Goal: Task Accomplishment & Management: Manage account settings

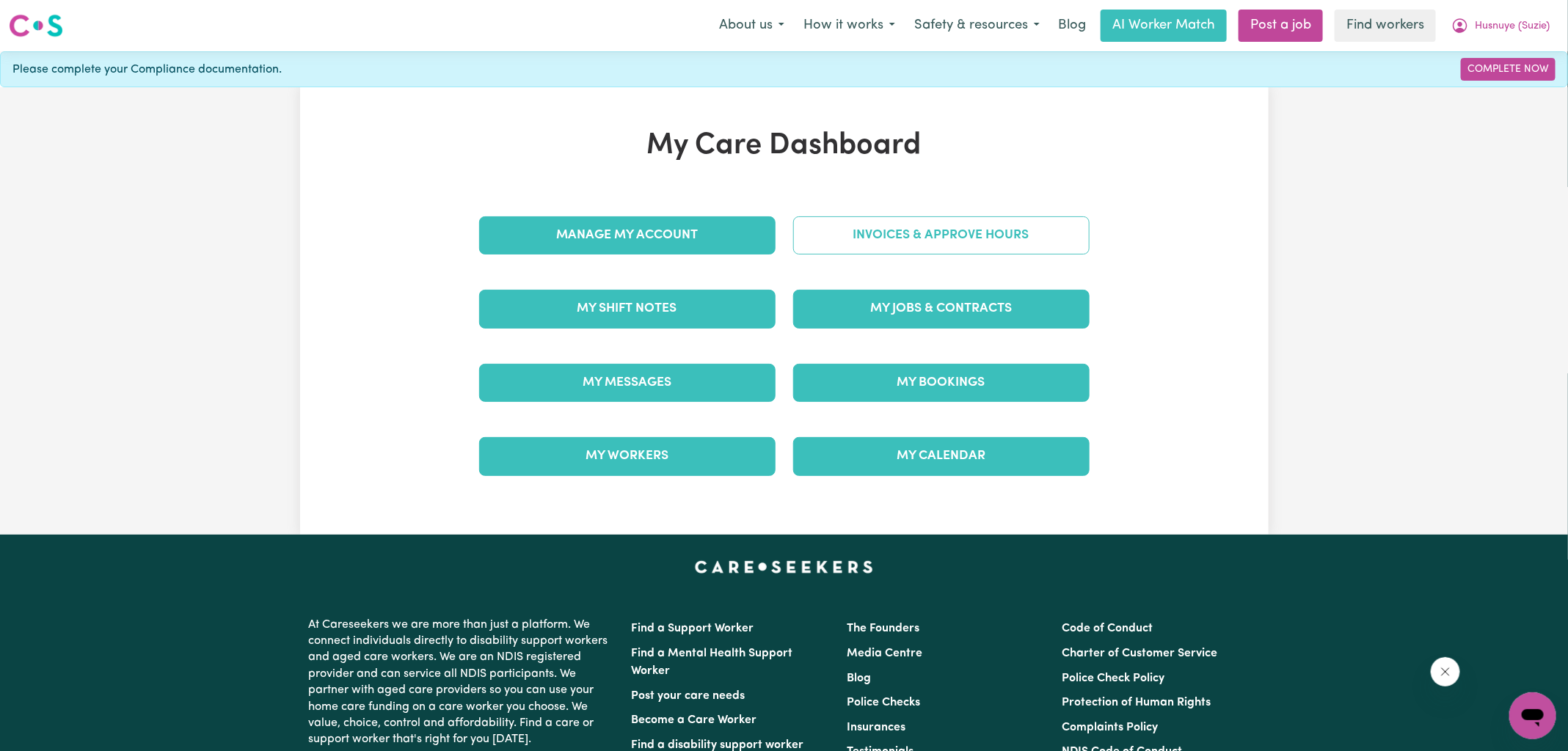
click at [846, 229] on link "Invoices & Approve Hours" at bounding box center [941, 235] width 296 height 38
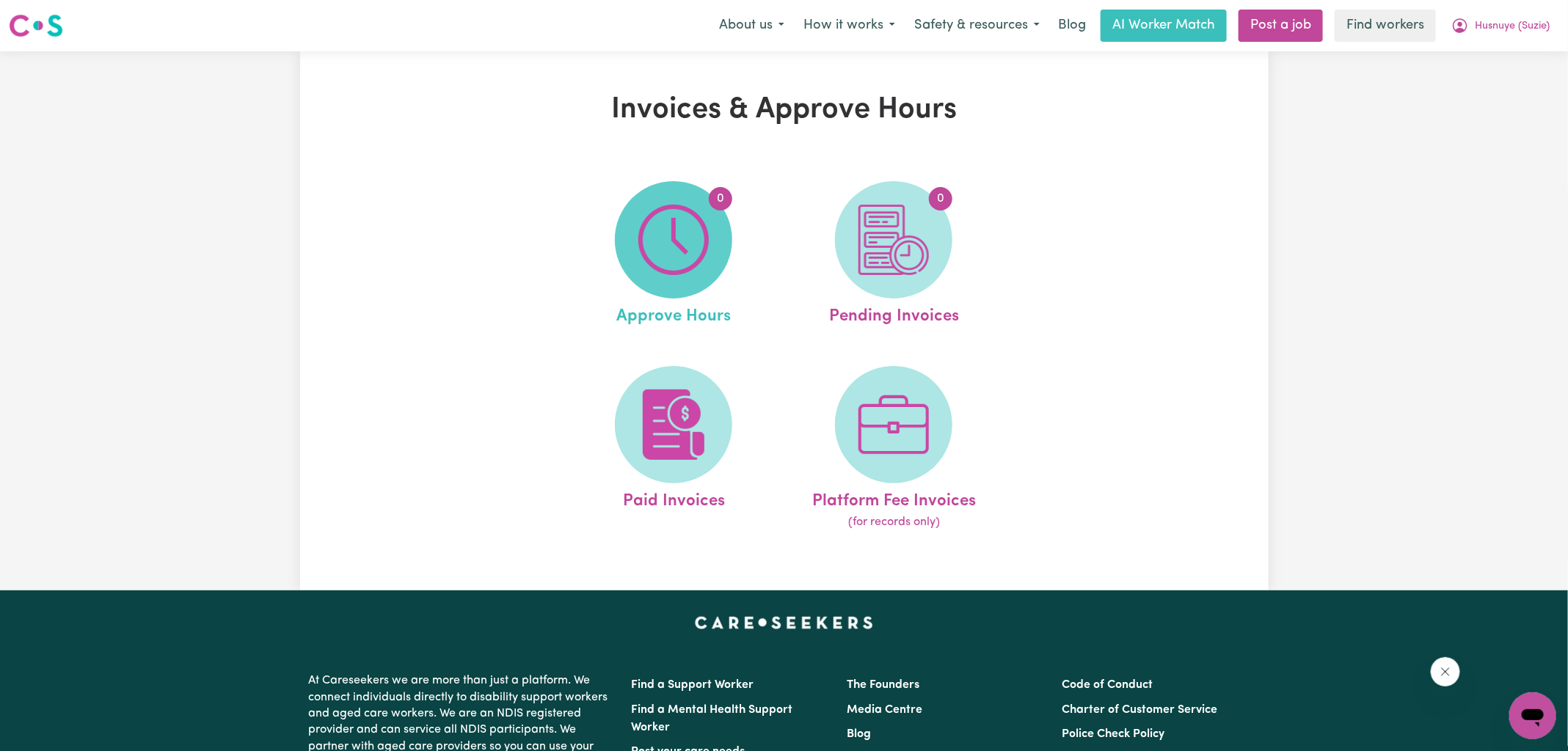
click at [713, 255] on span "0" at bounding box center [673, 240] width 117 height 117
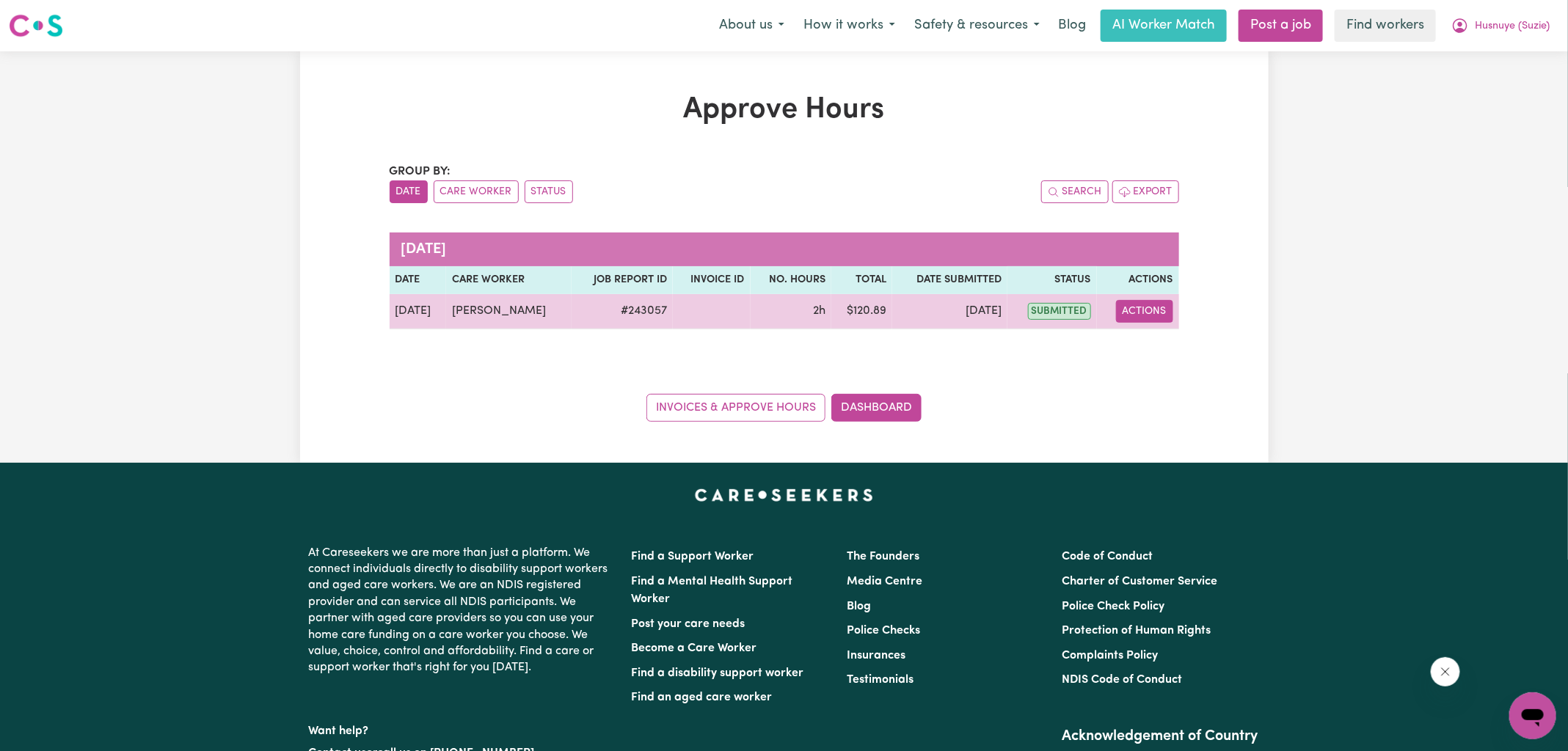
click at [1156, 302] on button "Actions" at bounding box center [1144, 311] width 57 height 23
click at [1173, 342] on link "View Job Report" at bounding box center [1179, 345] width 125 height 29
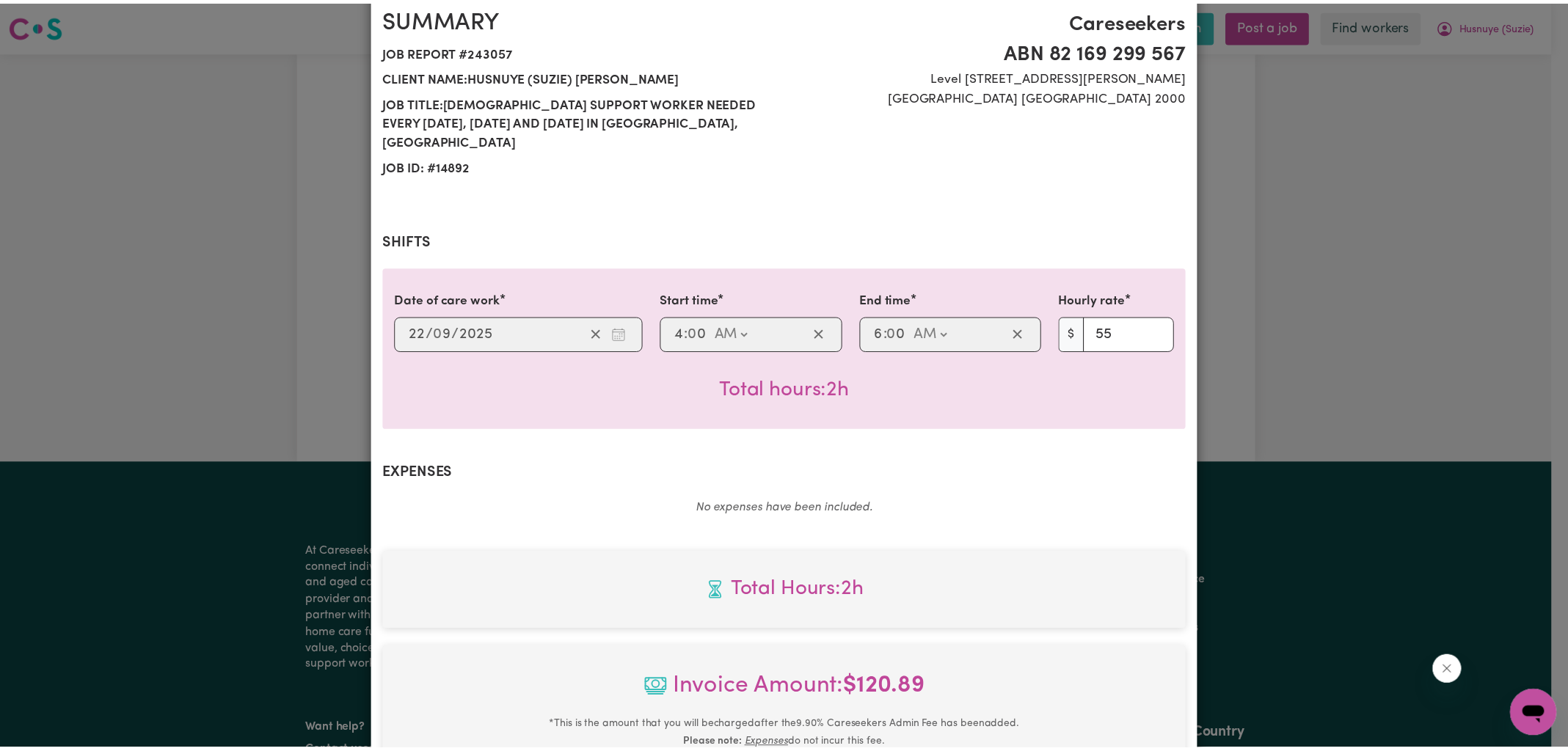
scroll to position [397, 0]
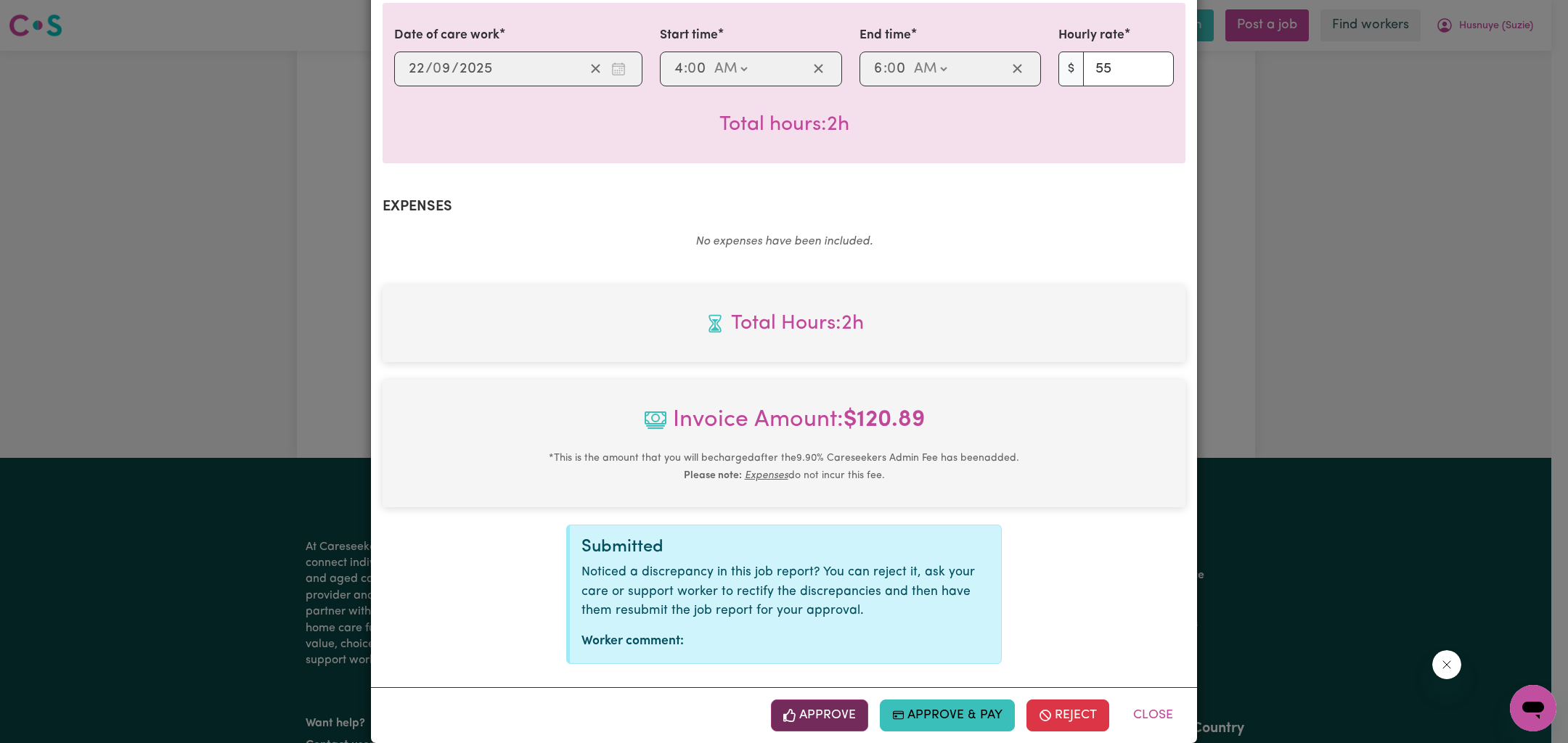
click at [837, 700] on button "Approve" at bounding box center [819, 716] width 97 height 32
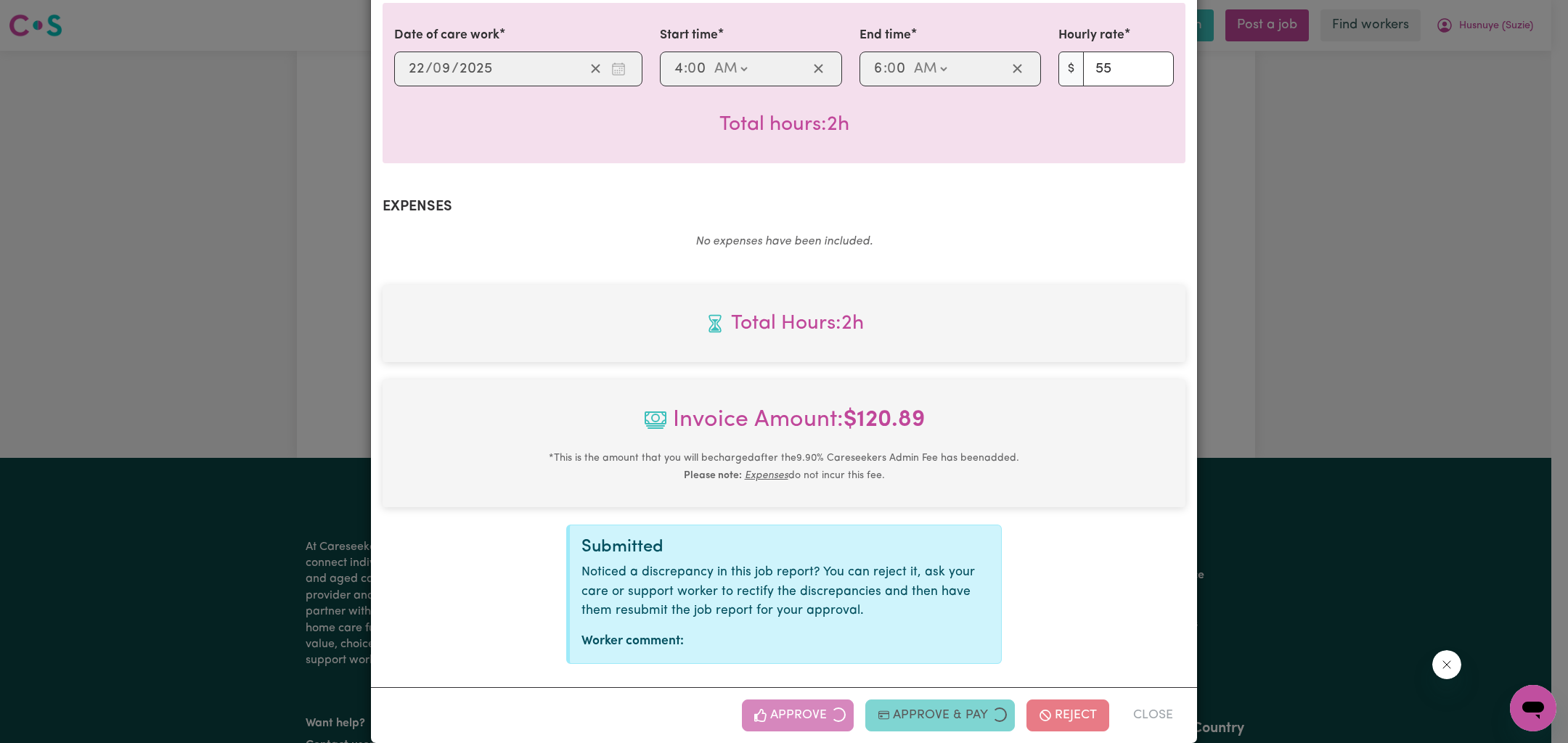
click at [1368, 283] on div "Job Report # 243057 - [PERSON_NAME] Summary Job report # 243057 Client name: Hu…" at bounding box center [784, 371] width 1568 height 743
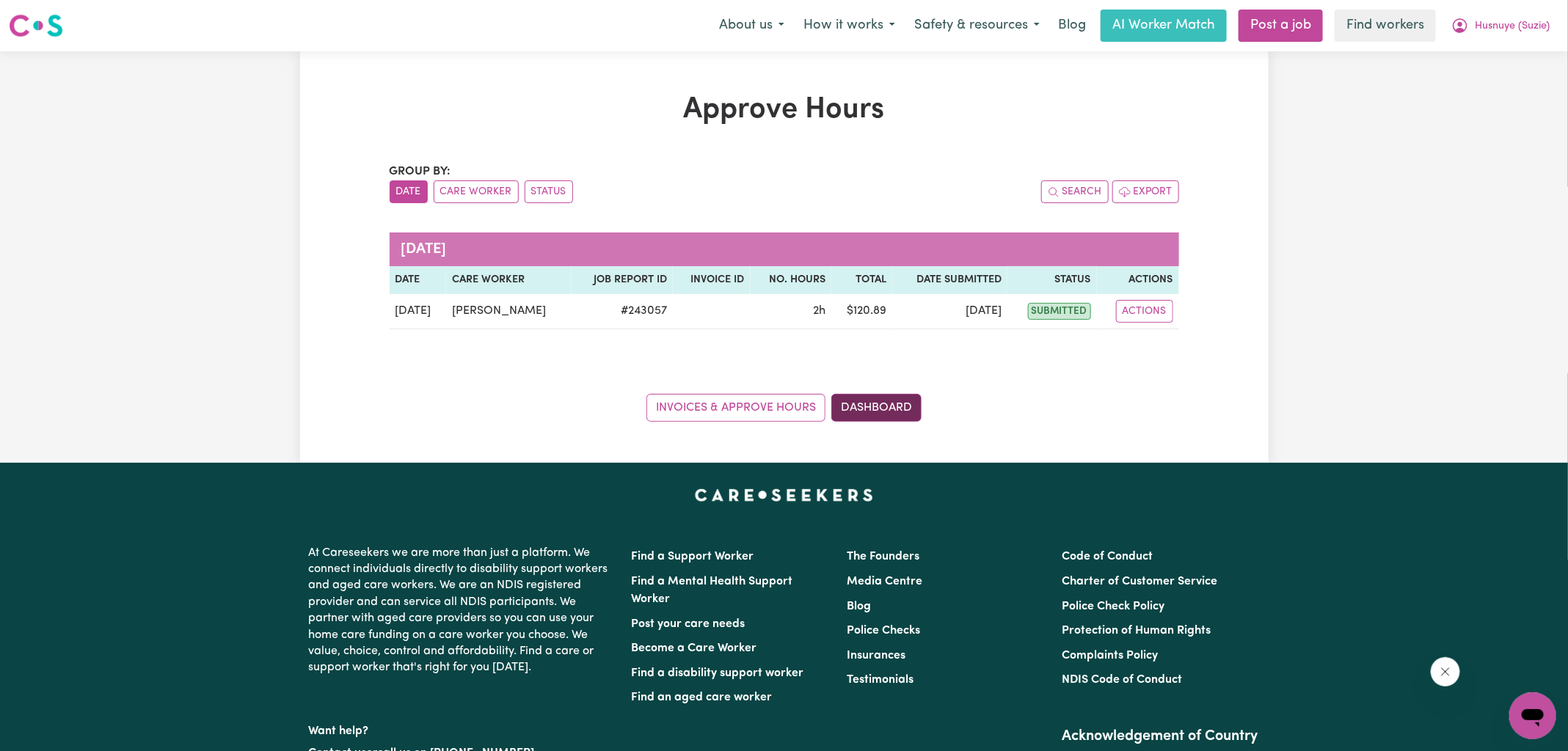
click at [896, 400] on link "Dashboard" at bounding box center [875, 408] width 90 height 28
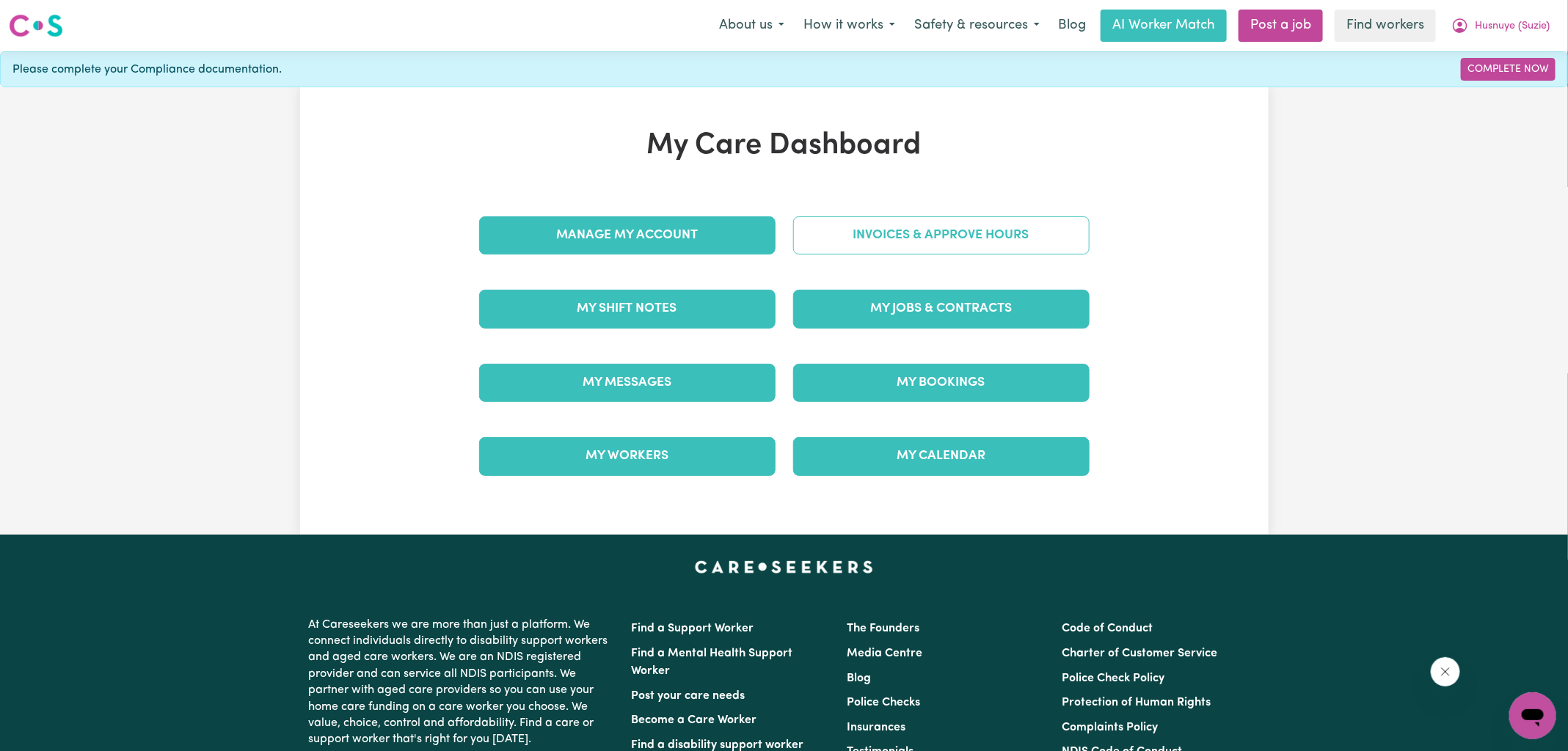
click at [920, 222] on link "Invoices & Approve Hours" at bounding box center [941, 235] width 296 height 38
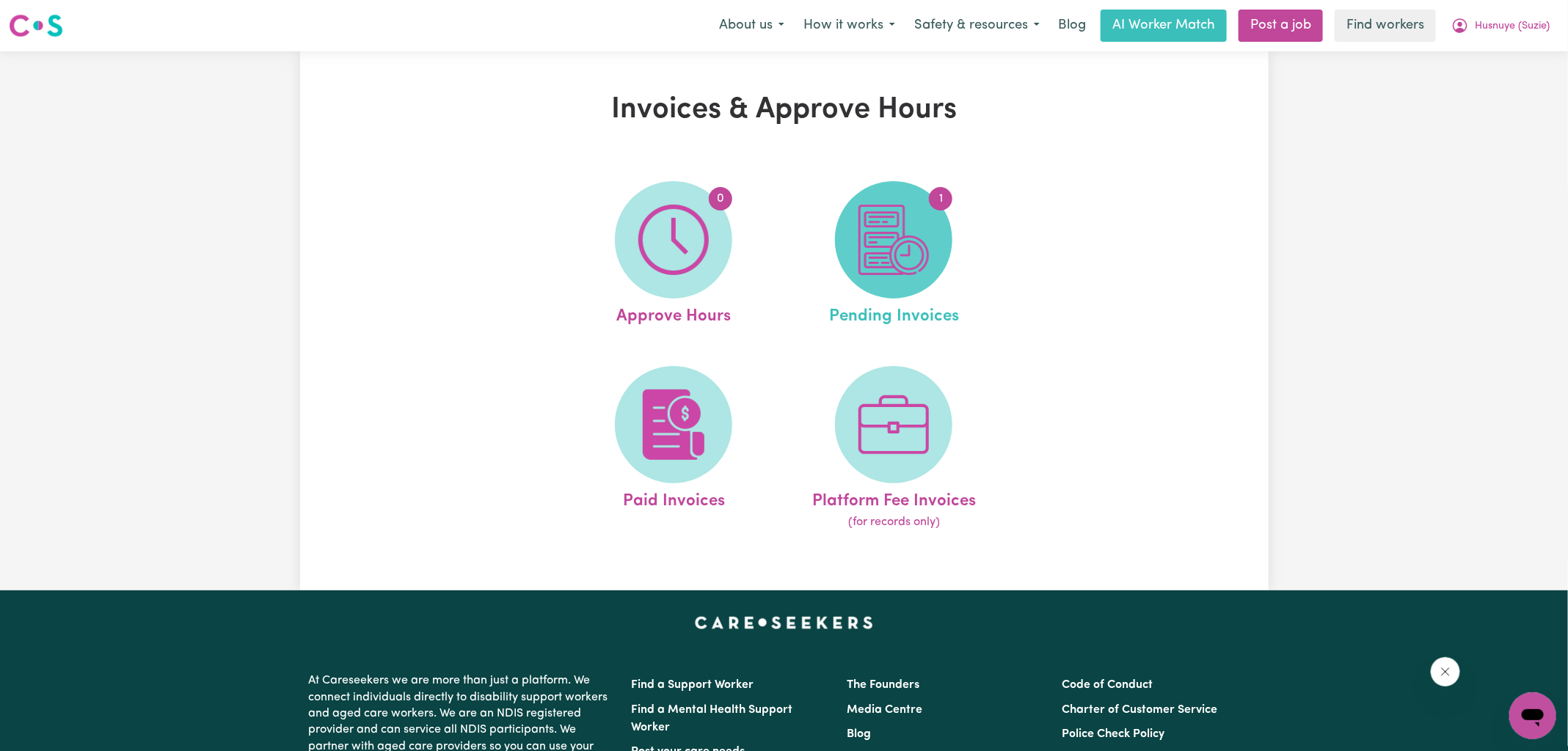
click at [912, 254] on img at bounding box center [893, 240] width 71 height 71
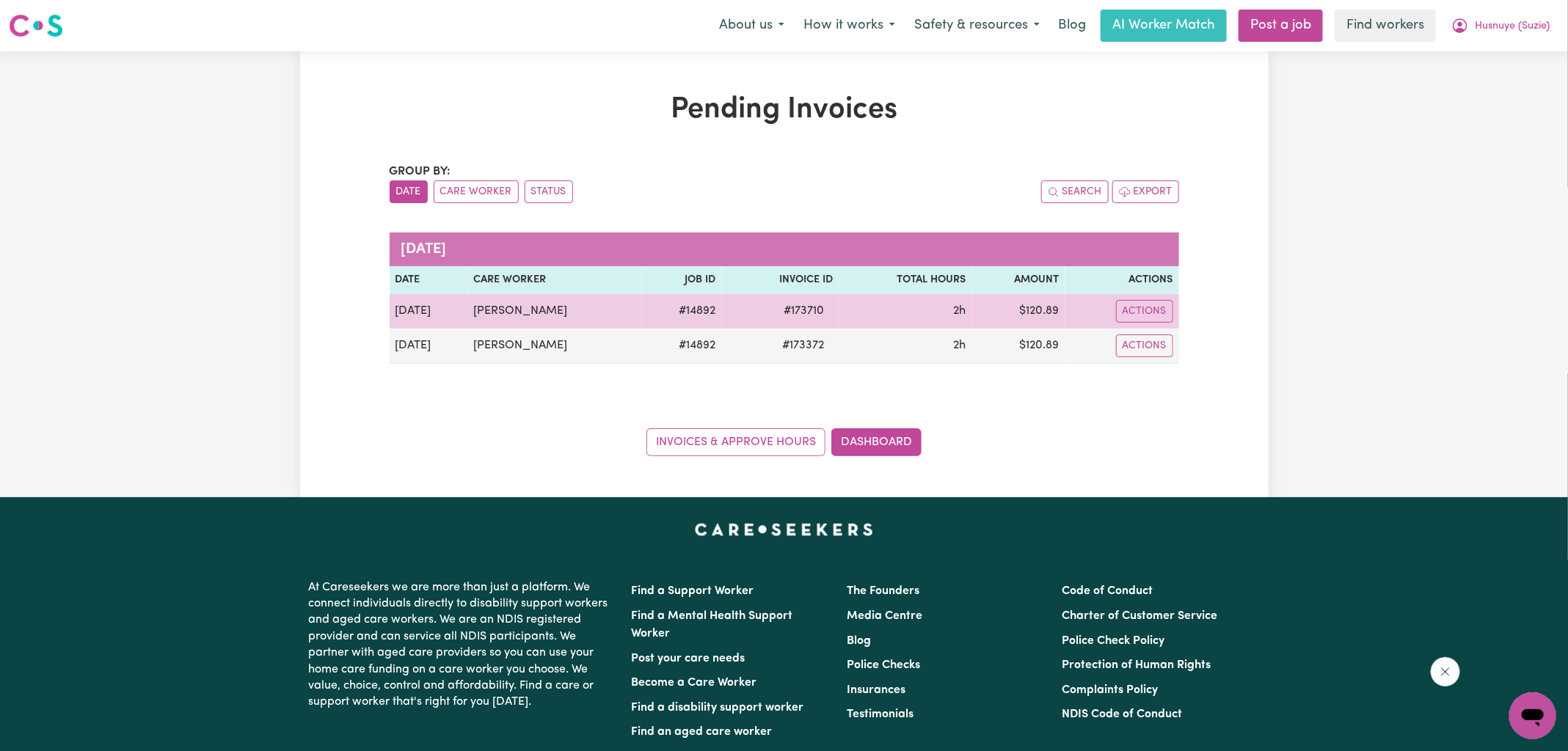
click at [794, 315] on span "# 173710" at bounding box center [804, 311] width 58 height 17
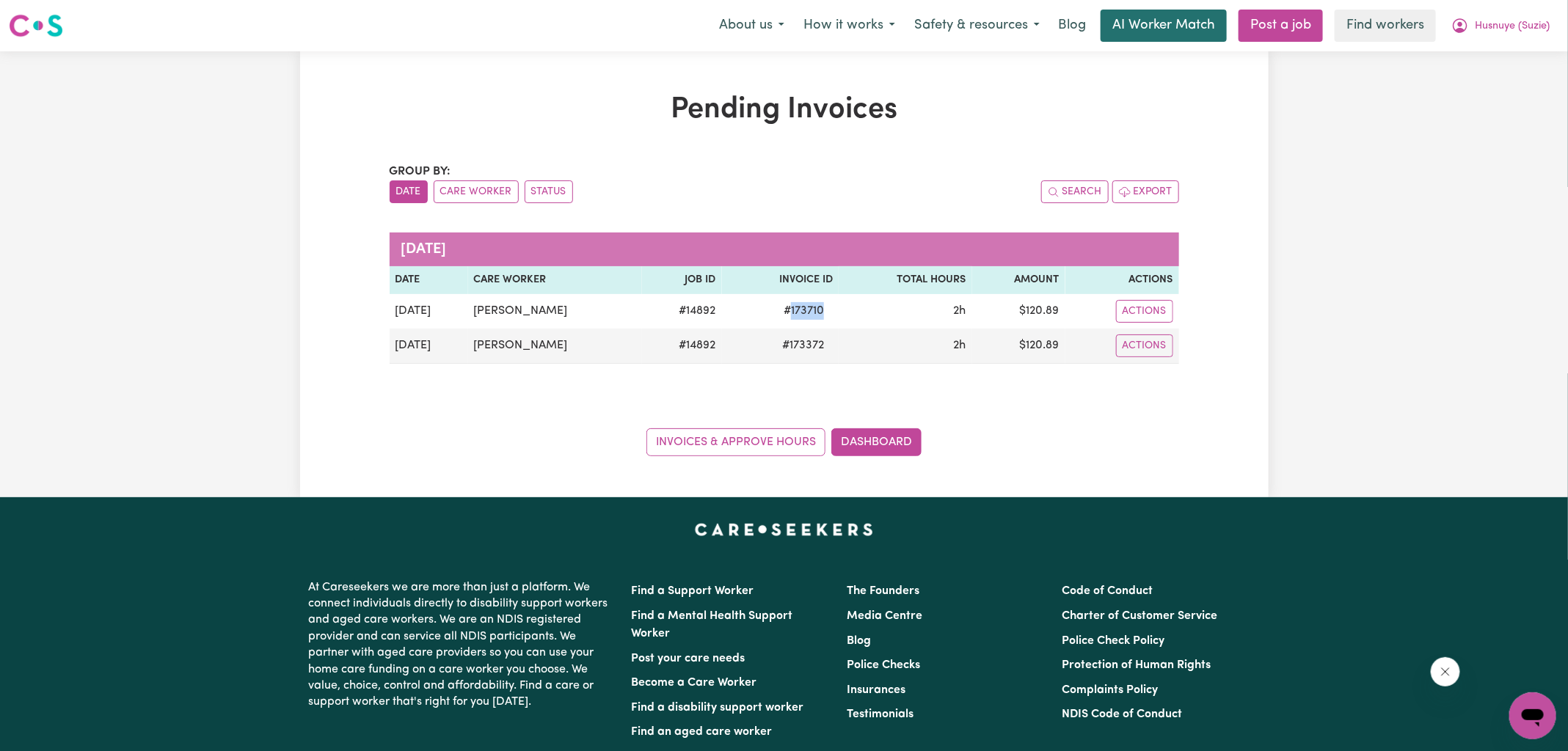
copy span "173710"
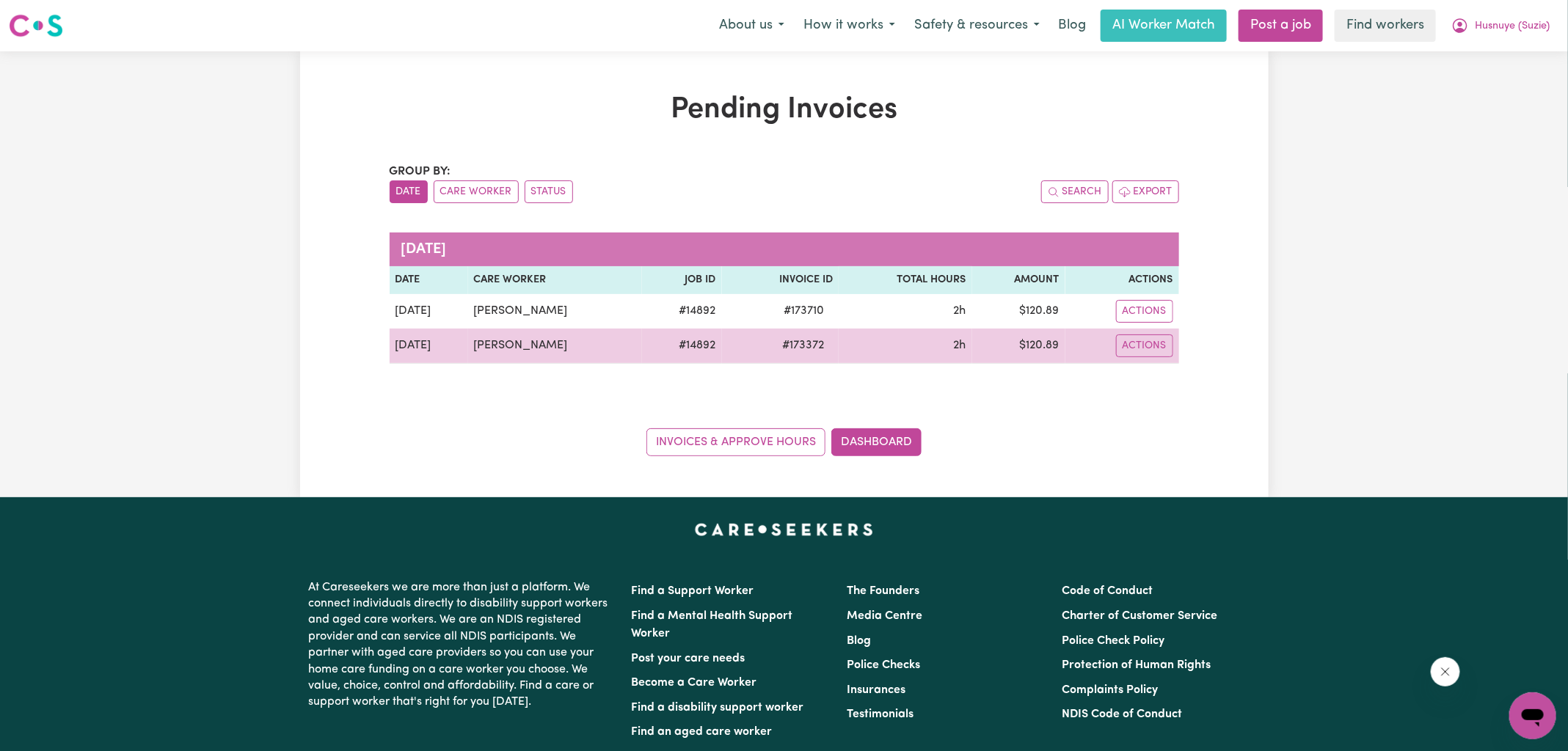
click at [814, 344] on span "# 173372" at bounding box center [803, 345] width 59 height 17
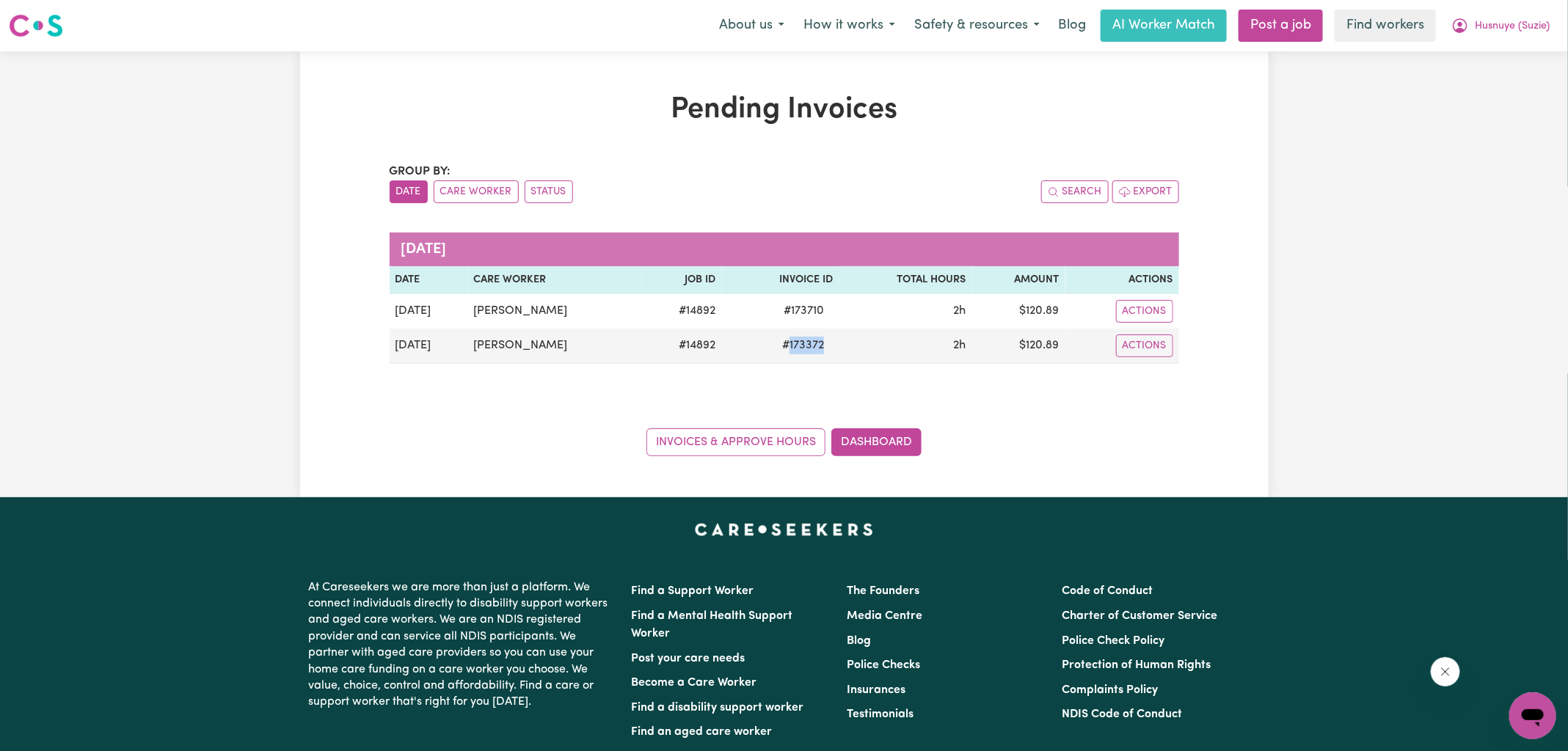
copy span "173372"
click at [1486, 28] on span "Husnuye (Suzie)" at bounding box center [1512, 26] width 74 height 16
click at [1492, 90] on link "Logout" at bounding box center [1500, 84] width 116 height 28
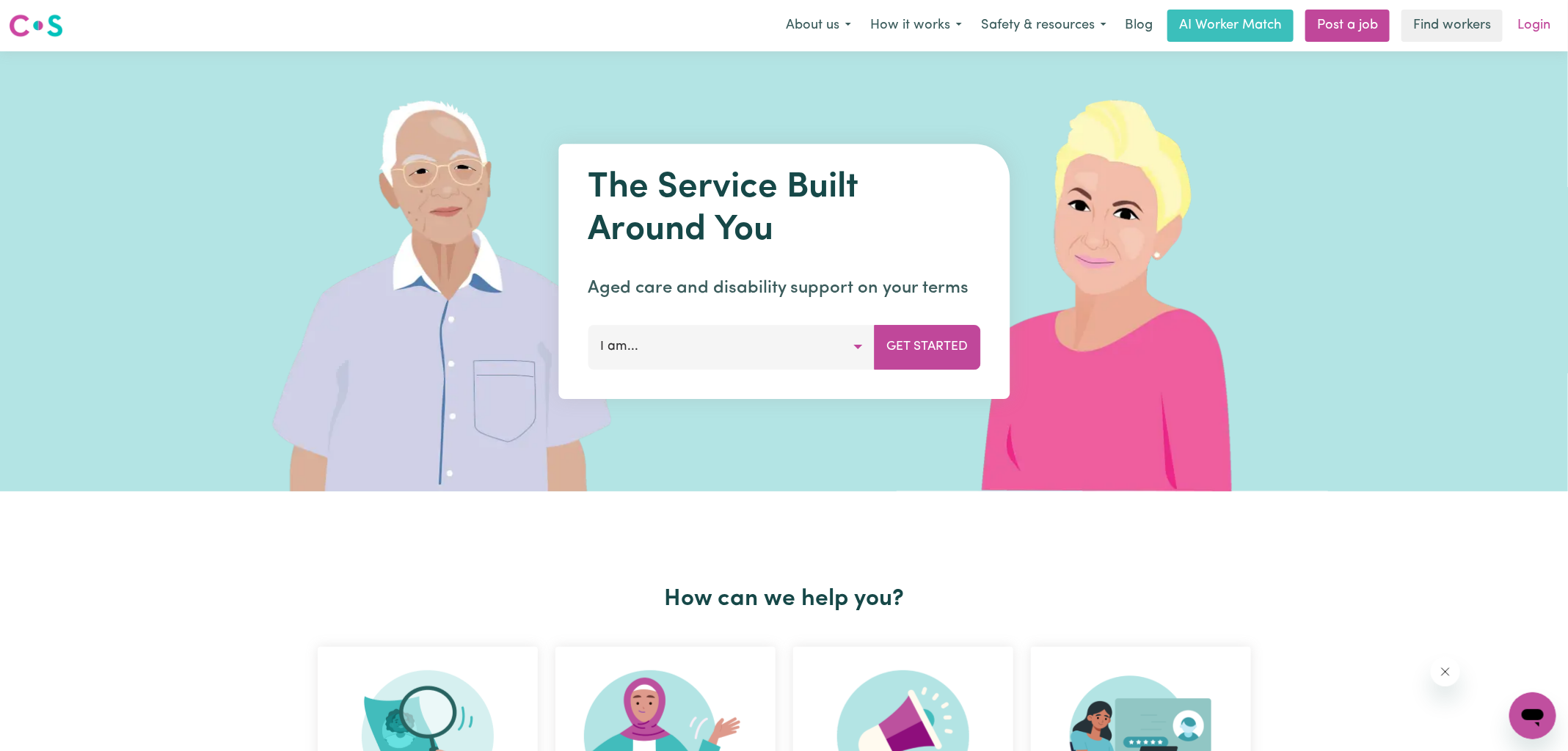
click at [1551, 25] on link "Login" at bounding box center [1533, 26] width 51 height 33
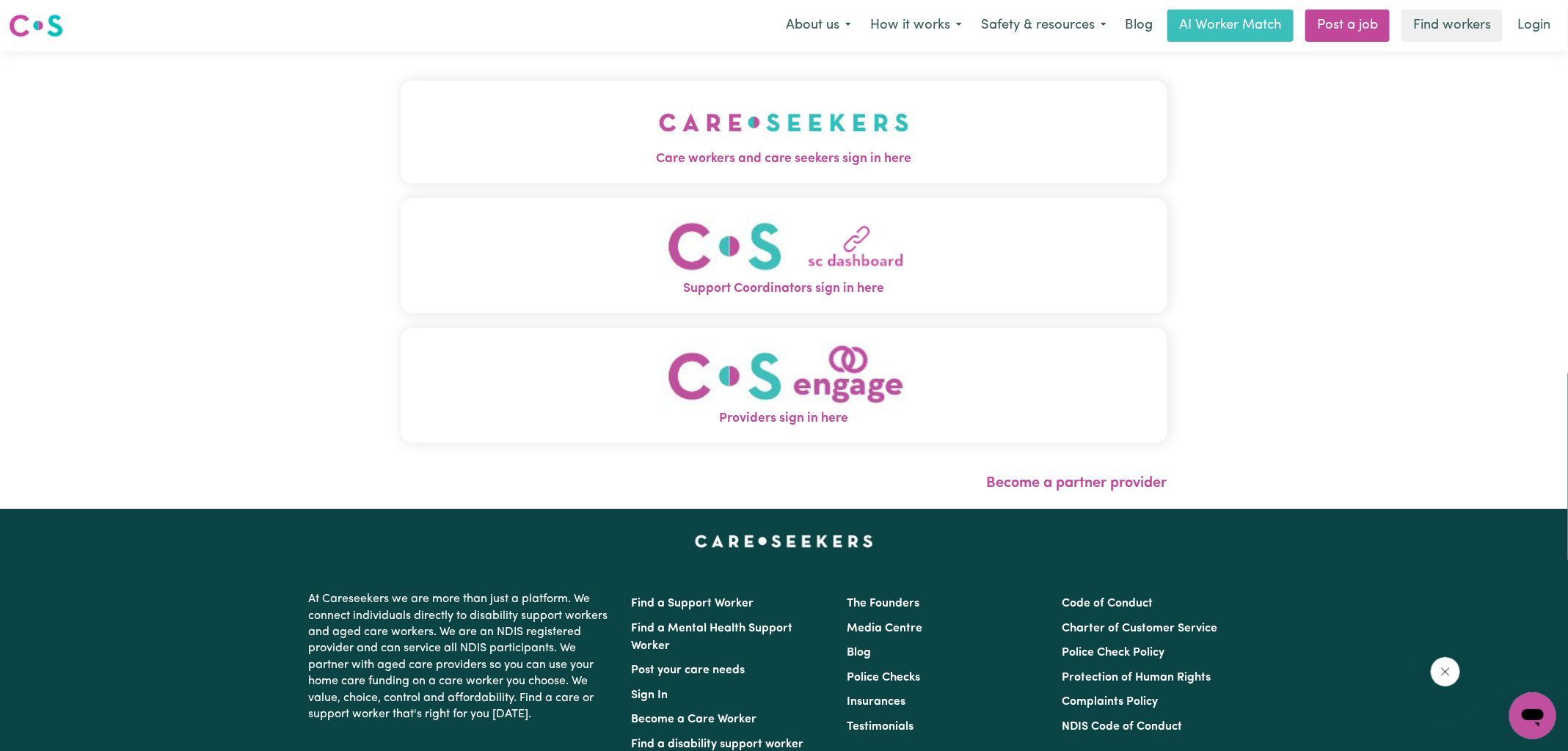
click at [815, 115] on img "Care workers and care seekers sign in here" at bounding box center [784, 123] width 251 height 54
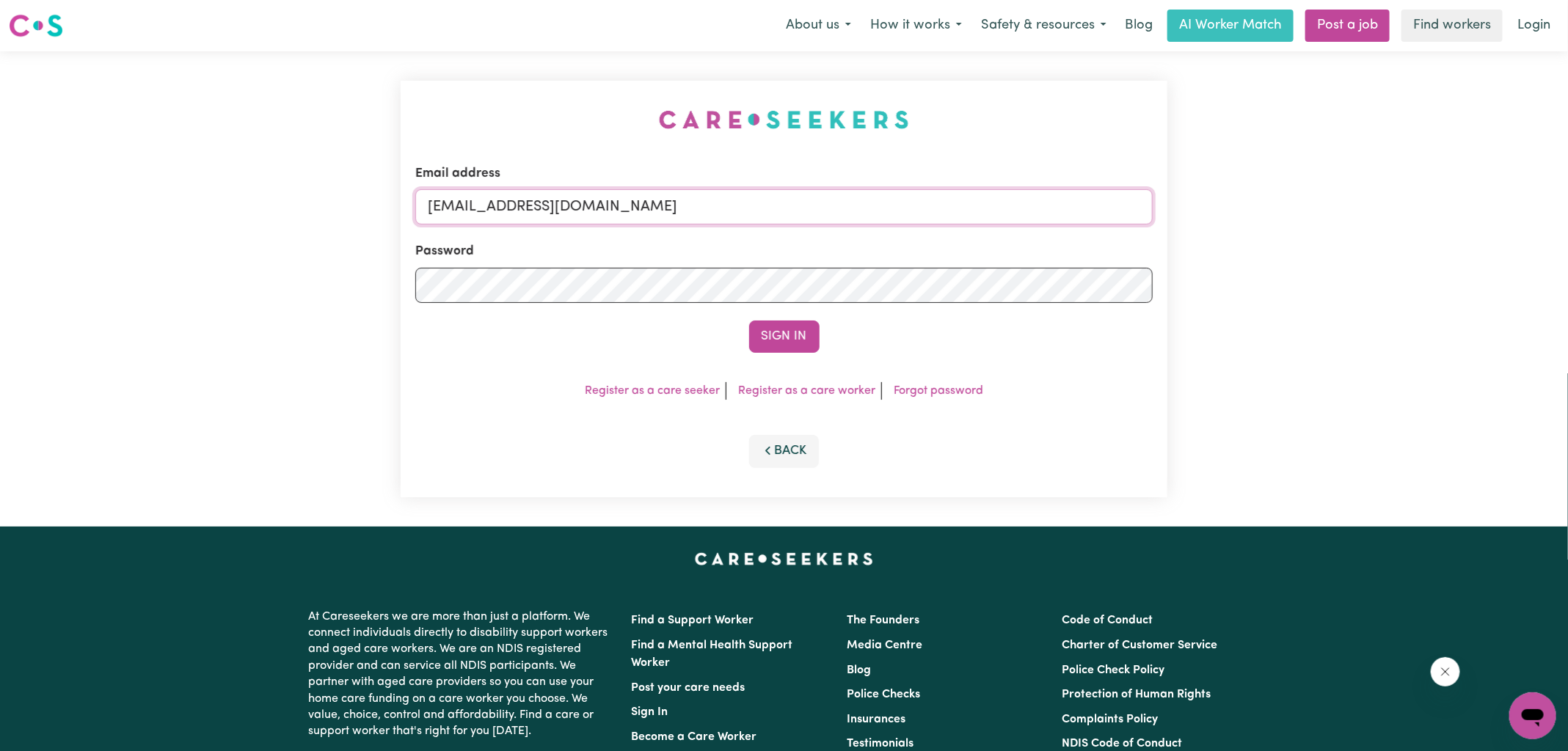
drag, startPoint x: 503, startPoint y: 206, endPoint x: 1365, endPoint y: 227, distance: 862.3
click at [1358, 252] on div "Email address [EMAIL_ADDRESS][DOMAIN_NAME] Password Sign In Register as a care …" at bounding box center [784, 290] width 1568 height 476
type input "[EMAIL_ADDRESS][DOMAIN_NAME]"
click at [749, 321] on button "Sign In" at bounding box center [784, 337] width 71 height 33
